Goal: Information Seeking & Learning: Learn about a topic

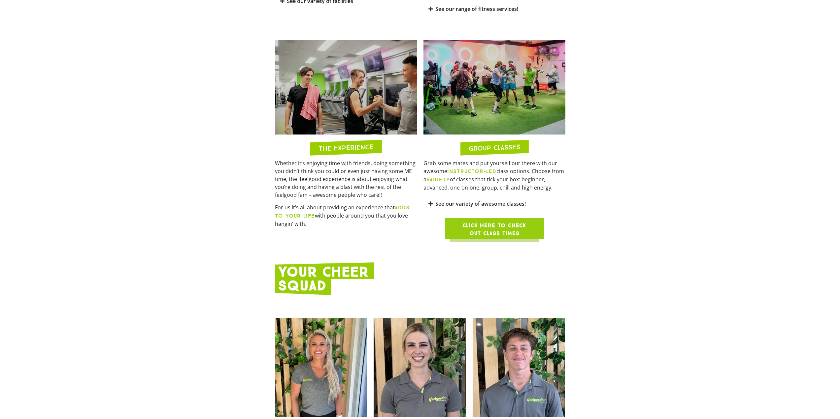
scroll to position [594, 0]
click at [501, 223] on span "Click here to check out class times" at bounding box center [494, 229] width 67 height 16
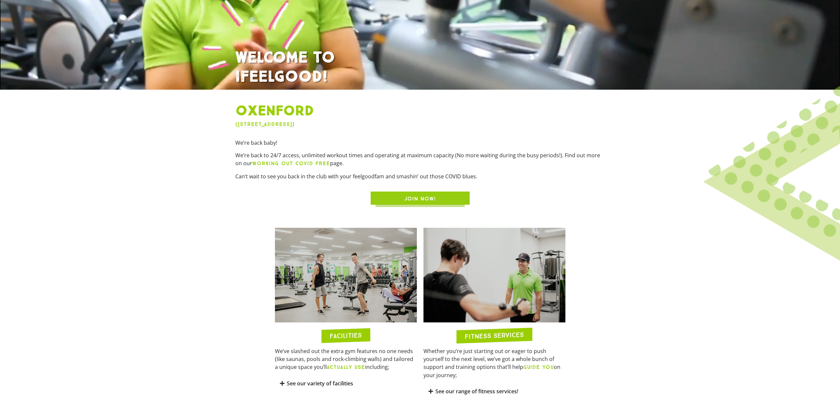
scroll to position [0, 0]
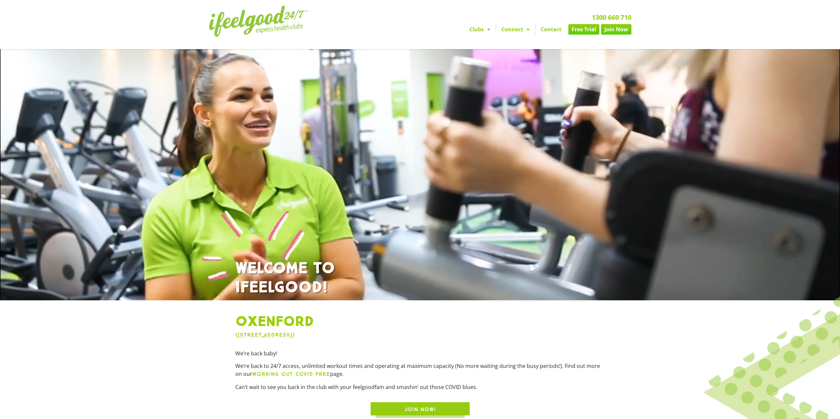
click at [619, 29] on link "Join Now" at bounding box center [616, 29] width 30 height 11
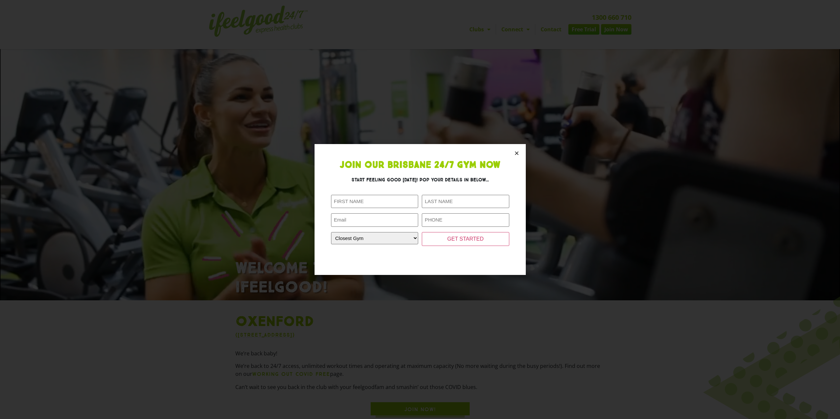
click at [517, 154] on icon "Close" at bounding box center [516, 153] width 5 height 5
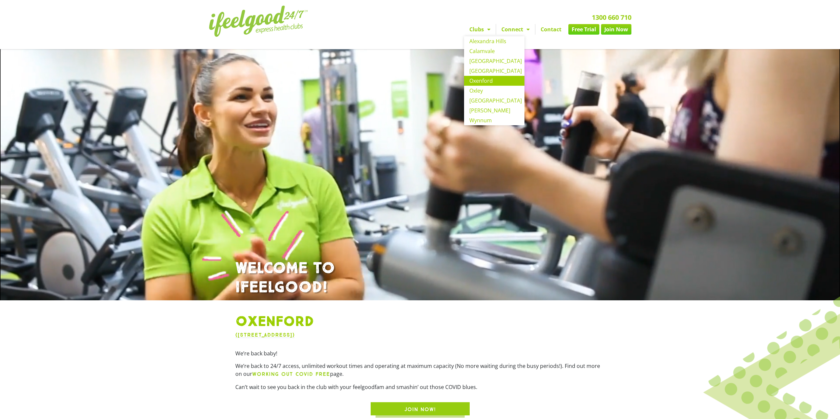
click at [482, 30] on link "Clubs" at bounding box center [480, 29] width 32 height 11
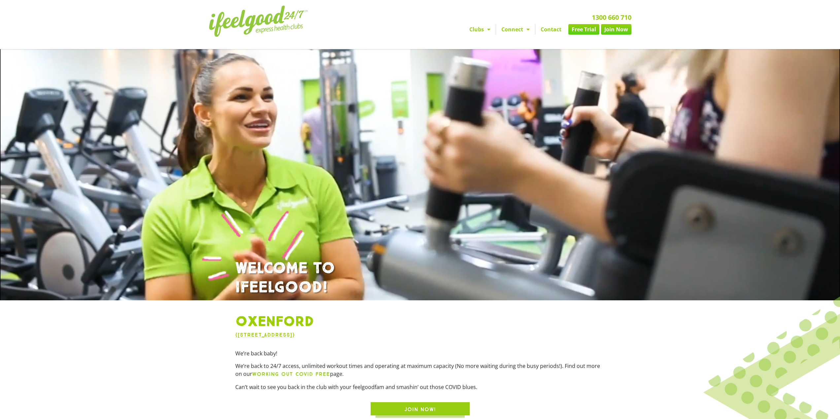
click at [482, 30] on link "Clubs" at bounding box center [480, 29] width 32 height 11
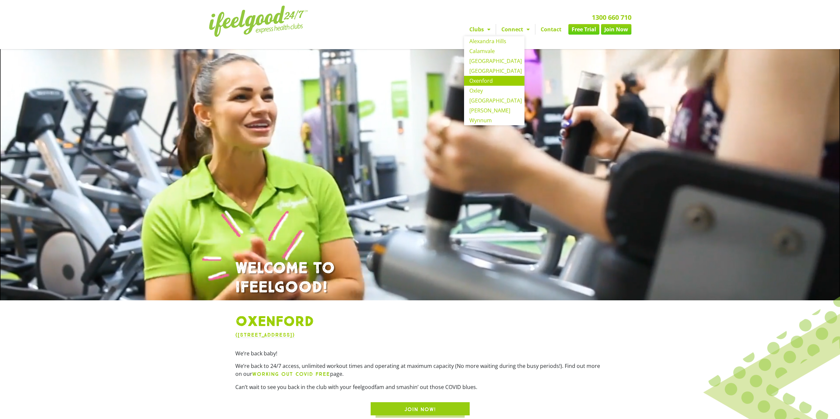
click at [485, 81] on link "Oxenford" at bounding box center [494, 81] width 60 height 10
